Goal: Task Accomplishment & Management: Use online tool/utility

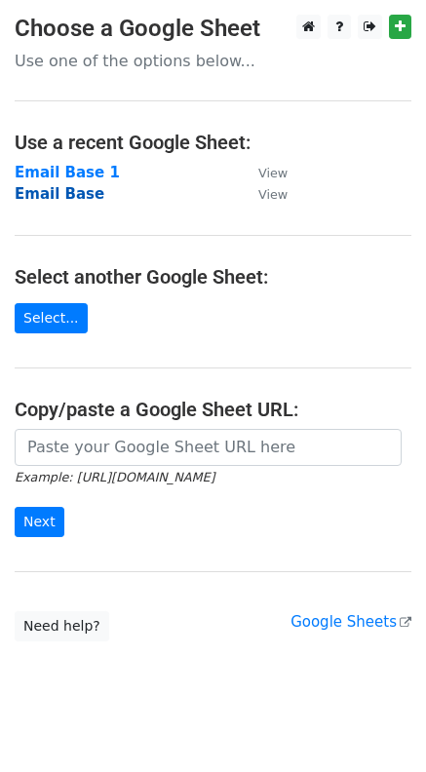
click at [49, 195] on strong "Email Base" at bounding box center [60, 194] width 90 height 18
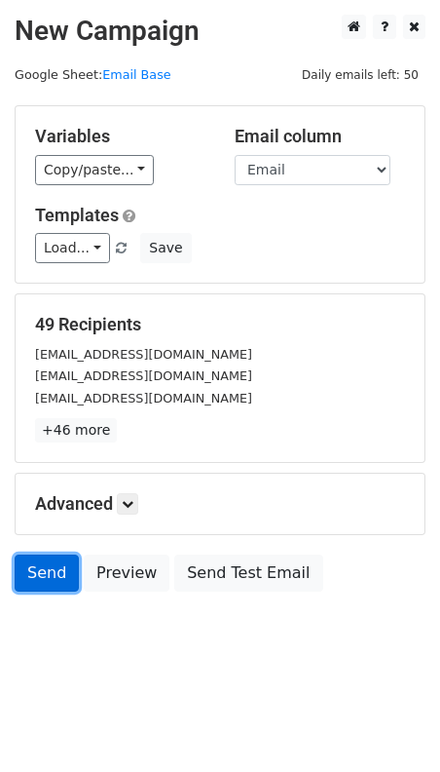
click at [46, 575] on link "Send" at bounding box center [47, 572] width 64 height 37
click at [50, 580] on link "Send" at bounding box center [47, 572] width 64 height 37
